Goal: Task Accomplishment & Management: Complete application form

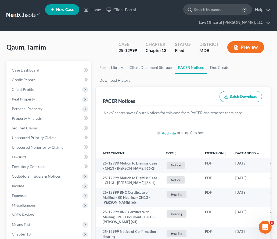
click at [218, 10] on input "search" at bounding box center [218, 10] width 49 height 10
type input "[PERSON_NAME]"
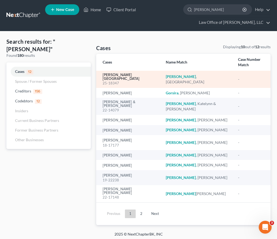
click at [106, 73] on link "Gorton, Cheyenne" at bounding box center [129, 77] width 54 height 8
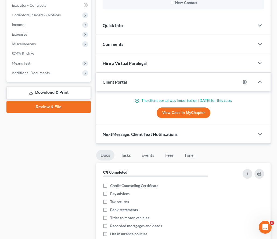
scroll to position [169, 0]
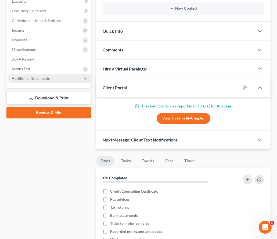
click at [21, 76] on span "Additional Documents" at bounding box center [31, 78] width 38 height 5
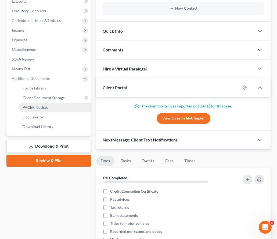
click at [31, 103] on link "PACER Notices" at bounding box center [54, 108] width 72 height 10
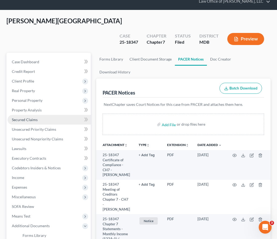
scroll to position [27, 0]
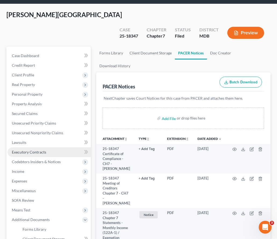
click at [31, 150] on span "Executory Contracts" at bounding box center [29, 152] width 34 height 5
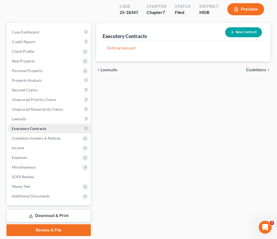
scroll to position [55, 0]
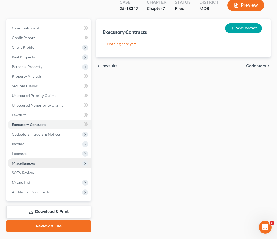
click at [30, 161] on span "Miscellaneous" at bounding box center [24, 163] width 24 height 5
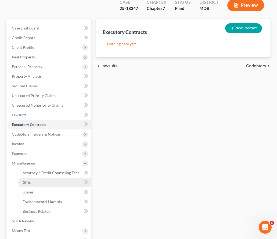
click at [30, 180] on span "Gifts" at bounding box center [27, 182] width 8 height 5
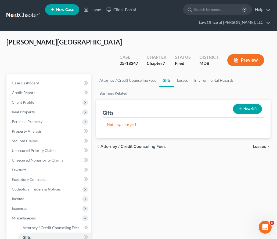
click at [257, 145] on span "Losses" at bounding box center [258, 147] width 13 height 4
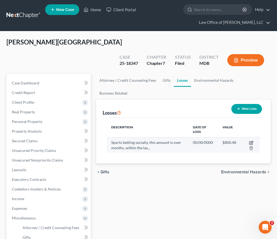
click at [249, 141] on icon "button" at bounding box center [251, 143] width 4 height 4
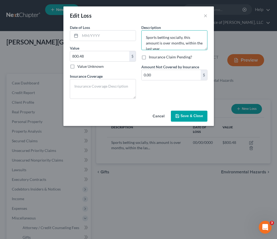
scroll to position [6, 0]
drag, startPoint x: 146, startPoint y: 36, endPoint x: 183, endPoint y: 43, distance: 37.4
click at [183, 43] on textarea "Sports betting socially, this amount is over months, within the last year" at bounding box center [174, 40] width 66 height 20
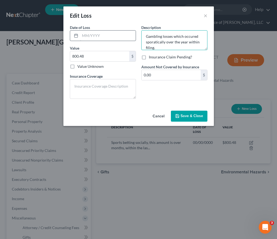
type textarea "Gambling losses which occured sporatically over the year within filing."
click at [84, 38] on input "text" at bounding box center [108, 36] width 56 height 10
type input "08/2025"
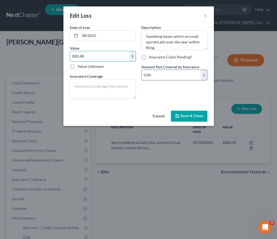
click at [162, 72] on input "0.00" at bounding box center [170, 75] width 59 height 10
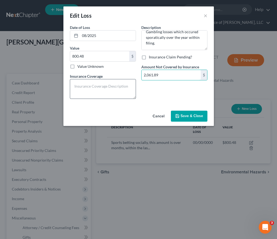
type input "2,061.89"
click at [85, 83] on textarea at bounding box center [103, 89] width 66 height 20
type textarea "N/A"
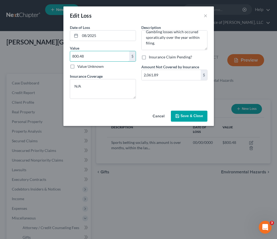
drag, startPoint x: 88, startPoint y: 59, endPoint x: 58, endPoint y: 58, distance: 29.8
click at [58, 59] on div "Edit Loss × Date of Loss * 08/2025 Value 800.48 $ Value Unknown Balance Undeter…" at bounding box center [138, 119] width 277 height 239
drag, startPoint x: 89, startPoint y: 55, endPoint x: 36, endPoint y: 57, distance: 53.2
click at [36, 57] on div "Edit Loss × Date of Loss * 08/2025 Value 800.48 $ Value Unknown Balance Undeter…" at bounding box center [138, 119] width 277 height 239
type input "2,061.89"
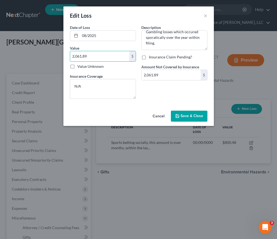
click at [186, 113] on button "Save & Close" at bounding box center [189, 116] width 36 height 11
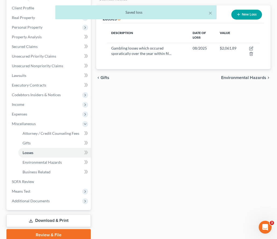
scroll to position [103, 0]
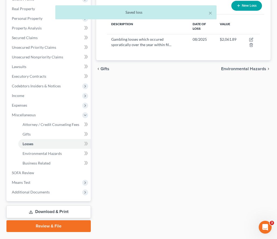
click at [32, 210] on icon at bounding box center [31, 212] width 4 height 4
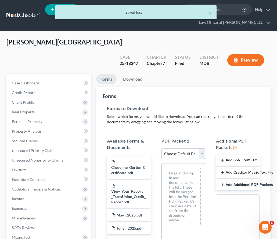
click at [199, 149] on select "Choose Default Petition PDF Packet Complete Bankruptcy Petition (all forms and …" at bounding box center [183, 154] width 44 height 11
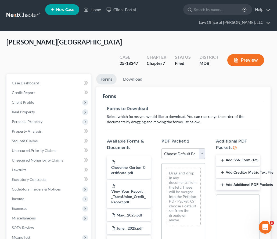
select select "2"
click at [161, 149] on select "Choose Default Petition PDF Packet Complete Bankruptcy Petition (all forms and …" at bounding box center [183, 154] width 44 height 11
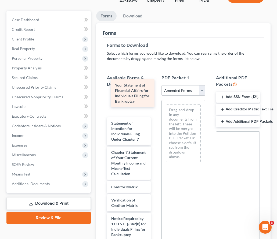
scroll to position [222, 0]
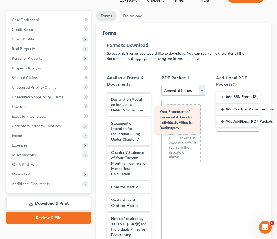
drag, startPoint x: 122, startPoint y: 83, endPoint x: 176, endPoint y: 113, distance: 61.6
click at [155, 113] on div "Your Statement of Financial Affairs for Individuals Filing for Bankruptcy Volun…" at bounding box center [128, 68] width 52 height 394
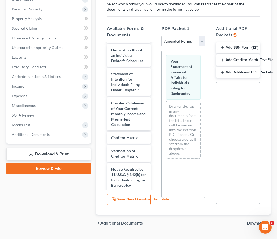
click at [263, 221] on span "Download" at bounding box center [256, 223] width 19 height 4
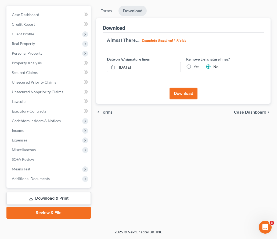
scroll to position [55, 0]
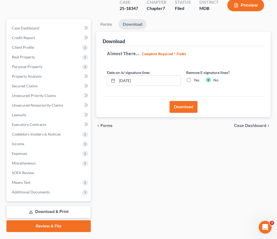
click at [180, 101] on button "Download" at bounding box center [183, 107] width 28 height 12
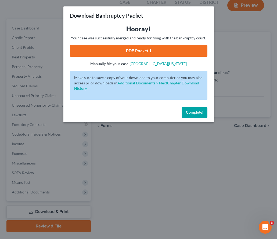
click at [160, 53] on link "PDF Packet 1" at bounding box center [138, 51] width 137 height 12
click at [188, 116] on button "Complete!" at bounding box center [194, 112] width 26 height 11
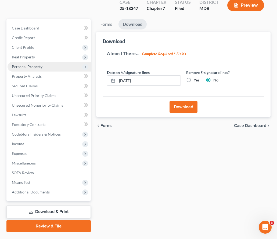
click at [28, 64] on span "Personal Property" at bounding box center [27, 66] width 31 height 5
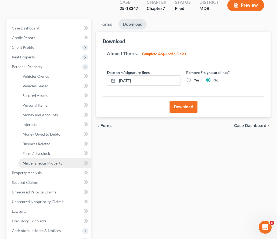
click at [47, 161] on span "Miscellaneous Property" at bounding box center [43, 163] width 40 height 5
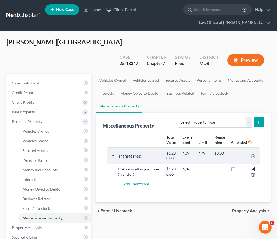
click at [253, 167] on icon "button" at bounding box center [253, 169] width 4 height 4
select select "Ordinary (within 2 years)"
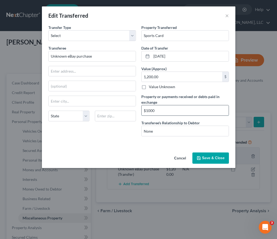
click at [164, 111] on input "$1000" at bounding box center [184, 110] width 87 height 10
click at [144, 111] on input "$1000 (" at bounding box center [184, 110] width 87 height 10
click at [184, 110] on input "Approximatey $1000 (" at bounding box center [184, 110] width 87 height 10
click at [178, 111] on input "Approximatey $1000 (sales price less eBay fees)" at bounding box center [184, 110] width 87 height 10
click at [173, 111] on input "Approximatey $1000.00 (sales price less eBay fees)" at bounding box center [184, 110] width 87 height 10
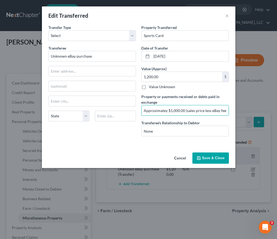
type input "Approximatey $1,000.00 (sales price less eBay fees)"
click at [206, 158] on button "Save & Close" at bounding box center [210, 158] width 36 height 11
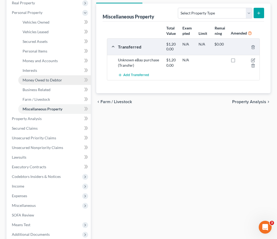
scroll to position [126, 0]
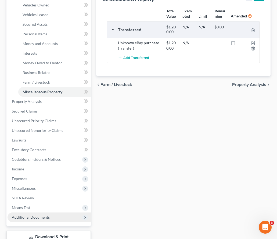
click at [69, 213] on span "Additional Documents" at bounding box center [49, 218] width 83 height 10
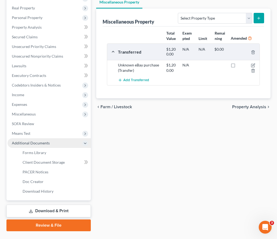
scroll to position [103, 0]
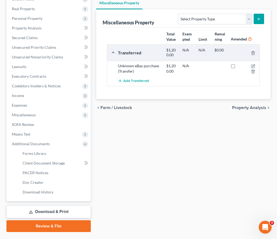
click at [40, 206] on link "Download & Print" at bounding box center [48, 212] width 84 height 13
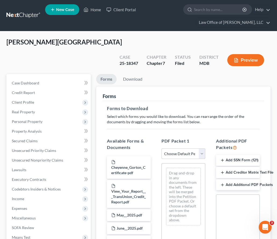
click at [178, 149] on select "Choose Default Petition PDF Packet Complete Bankruptcy Petition (all forms and …" at bounding box center [183, 154] width 44 height 11
select select "2"
click at [161, 149] on select "Choose Default Petition PDF Packet Complete Bankruptcy Petition (all forms and …" at bounding box center [183, 154] width 44 height 11
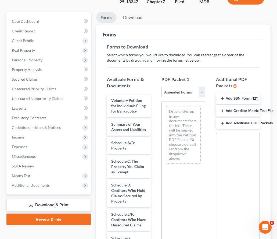
scroll to position [113, 0]
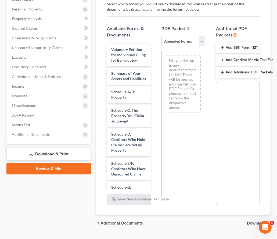
click at [256, 221] on span "Download" at bounding box center [256, 223] width 19 height 4
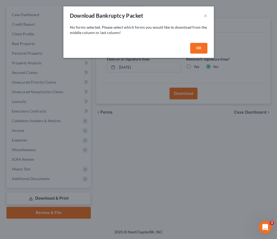
scroll to position [55, 0]
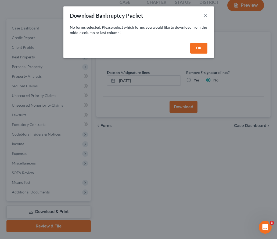
click at [205, 16] on button "×" at bounding box center [205, 15] width 4 height 6
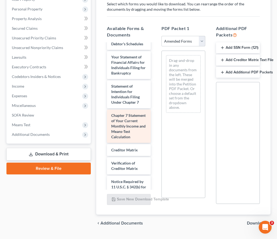
scroll to position [233, 0]
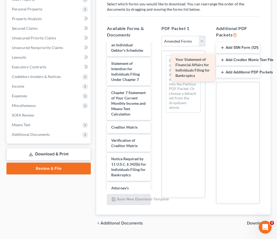
drag, startPoint x: 124, startPoint y: 60, endPoint x: 188, endPoint y: 69, distance: 64.8
click at [155, 69] on div "Your Statement of Financial Affairs for Individuals Filing for Bankruptcy Volun…" at bounding box center [128, 8] width 52 height 394
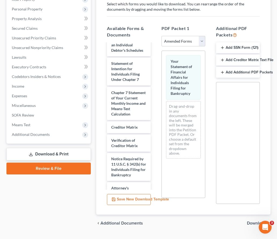
click at [253, 221] on span "Download" at bounding box center [256, 223] width 19 height 4
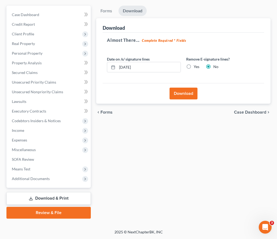
scroll to position [55, 0]
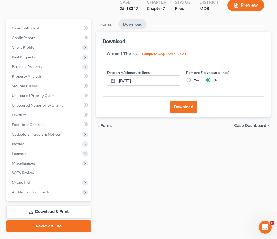
click at [184, 101] on button "Download" at bounding box center [183, 107] width 28 height 12
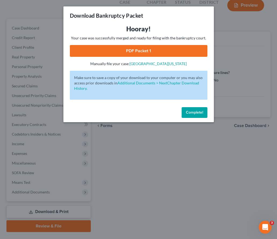
click at [134, 49] on link "PDF Packet 1" at bounding box center [138, 51] width 137 height 12
click at [202, 110] on button "Complete!" at bounding box center [194, 112] width 26 height 11
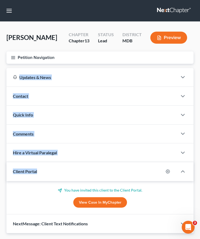
click at [168, 10] on link at bounding box center [174, 11] width 34 height 10
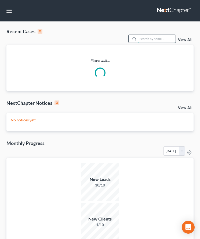
click at [160, 39] on input "search" at bounding box center [157, 39] width 38 height 8
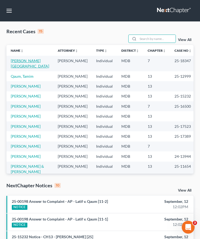
click at [28, 61] on link "[PERSON_NAME][GEOGRAPHIC_DATA]" at bounding box center [30, 63] width 38 height 10
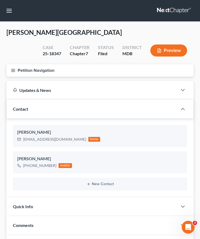
click at [11, 68] on icon "button" at bounding box center [13, 70] width 5 height 5
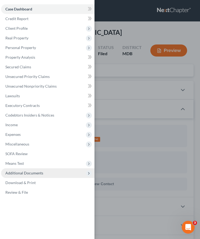
click at [22, 173] on span "Additional Documents" at bounding box center [24, 173] width 38 height 5
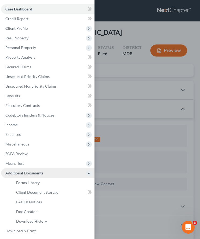
scroll to position [11, 0]
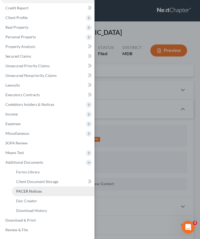
click at [25, 190] on span "PACER Notices" at bounding box center [29, 191] width 26 height 5
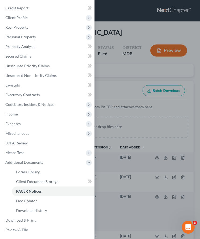
click at [108, 76] on div "Case Dashboard Payments Invoices Payments Payments Credit Report Client Profile" at bounding box center [100, 119] width 200 height 239
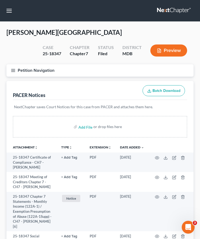
click at [14, 69] on icon "button" at bounding box center [13, 70] width 5 height 5
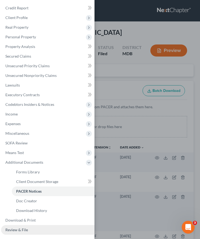
click at [24, 229] on span "Review & File" at bounding box center [16, 230] width 23 height 5
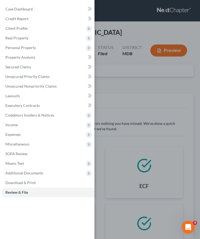
click at [125, 77] on div "Case Dashboard Payments Invoices Payments Payments Credit Report Client Profile" at bounding box center [100, 119] width 200 height 239
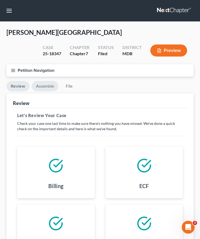
click at [48, 89] on link "Assemble" at bounding box center [45, 86] width 27 height 10
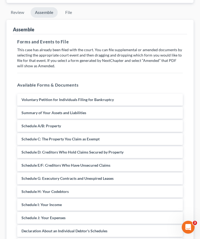
scroll to position [213, 0]
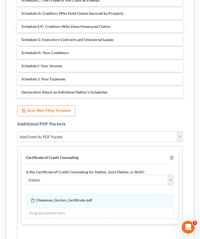
click at [62, 137] on select "Add Event As PDF Packet Affidavit Affidavit of Adequate Protection and Lease Pa…" at bounding box center [100, 136] width 166 height 11
select select "9"
click at [17, 131] on select "Add Event As PDF Packet Affidavit Affidavit of Adequate Protection and Lease Pa…" at bounding box center [100, 136] width 166 height 11
select select
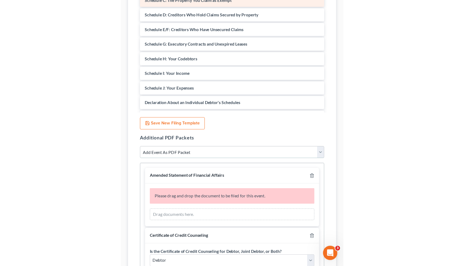
scroll to position [47, 0]
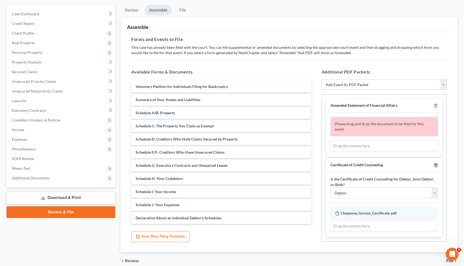
click at [200, 165] on line "button" at bounding box center [435, 165] width 0 height 1
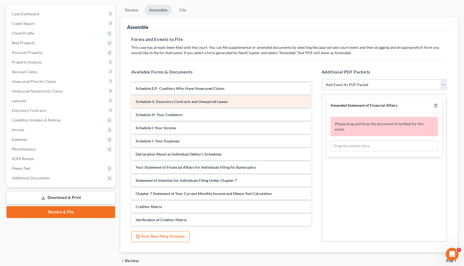
scroll to position [66, 0]
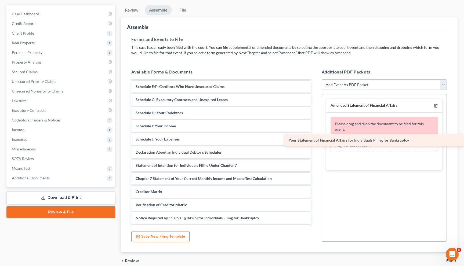
drag, startPoint x: 194, startPoint y: 165, endPoint x: 361, endPoint y: 140, distance: 168.7
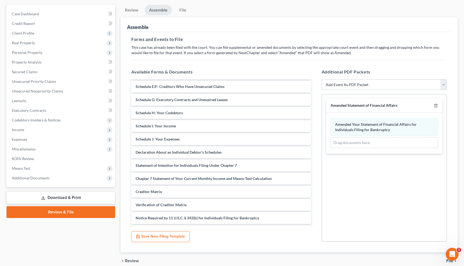
scroll to position [70, 0]
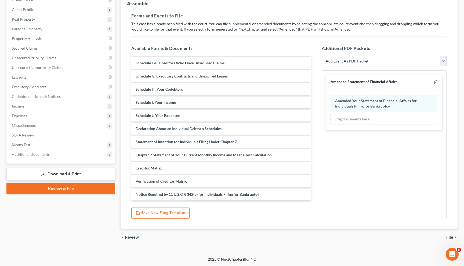
click at [200, 236] on span "File" at bounding box center [449, 237] width 7 height 4
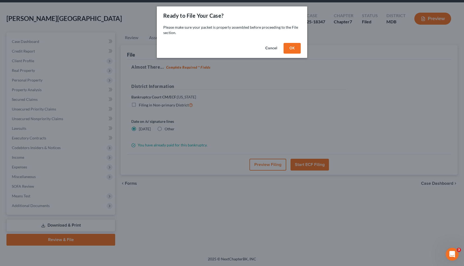
scroll to position [19, 0]
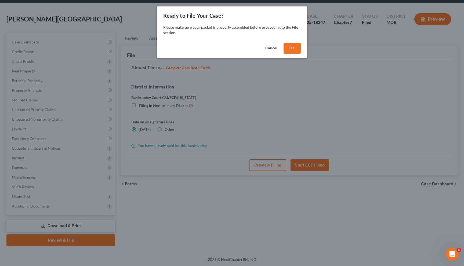
click at [200, 47] on button "OK" at bounding box center [291, 48] width 17 height 11
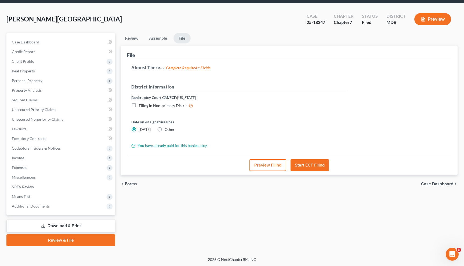
click at [200, 165] on button "Start ECF Filing" at bounding box center [309, 165] width 38 height 12
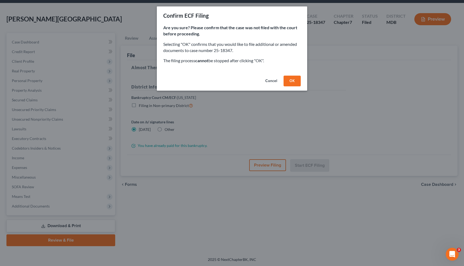
click at [200, 81] on button "OK" at bounding box center [291, 81] width 17 height 11
